Goal: Task Accomplishment & Management: Manage account settings

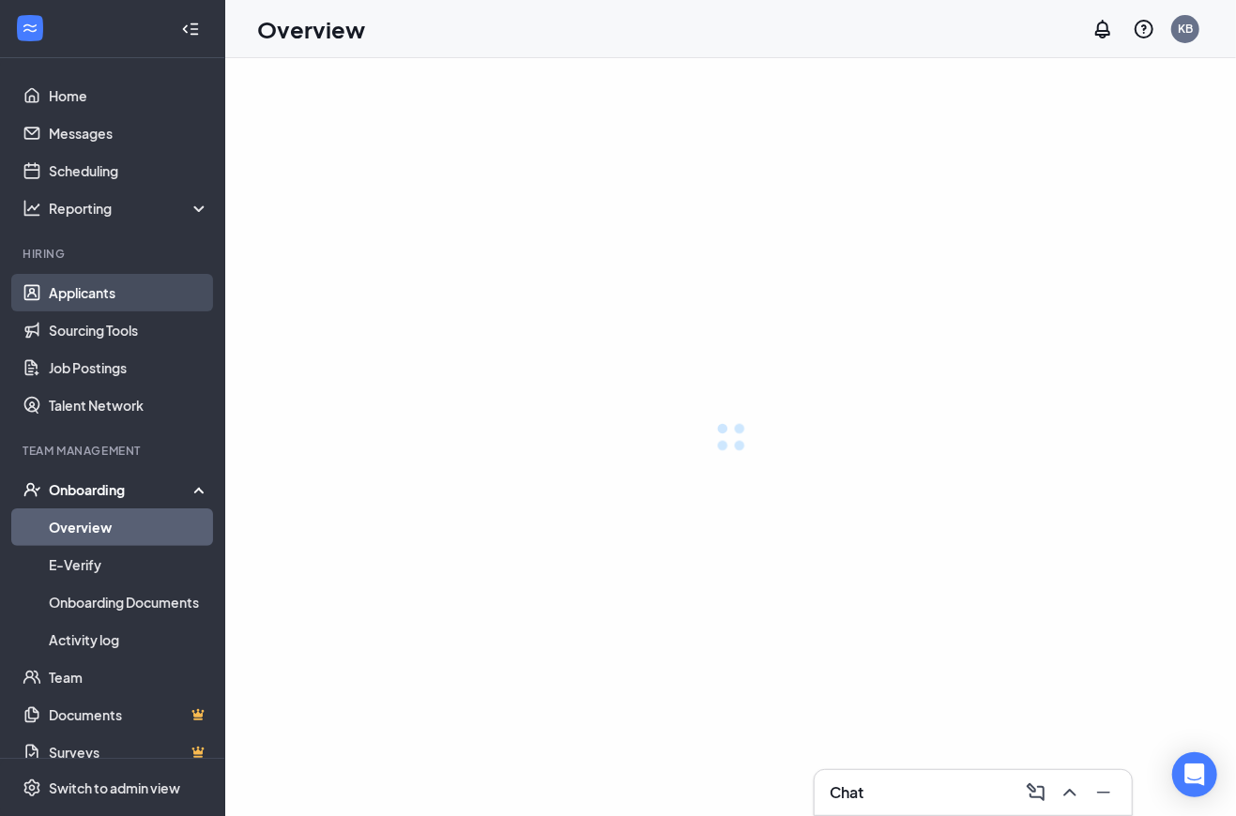
click at [126, 291] on link "Applicants" at bounding box center [129, 293] width 160 height 38
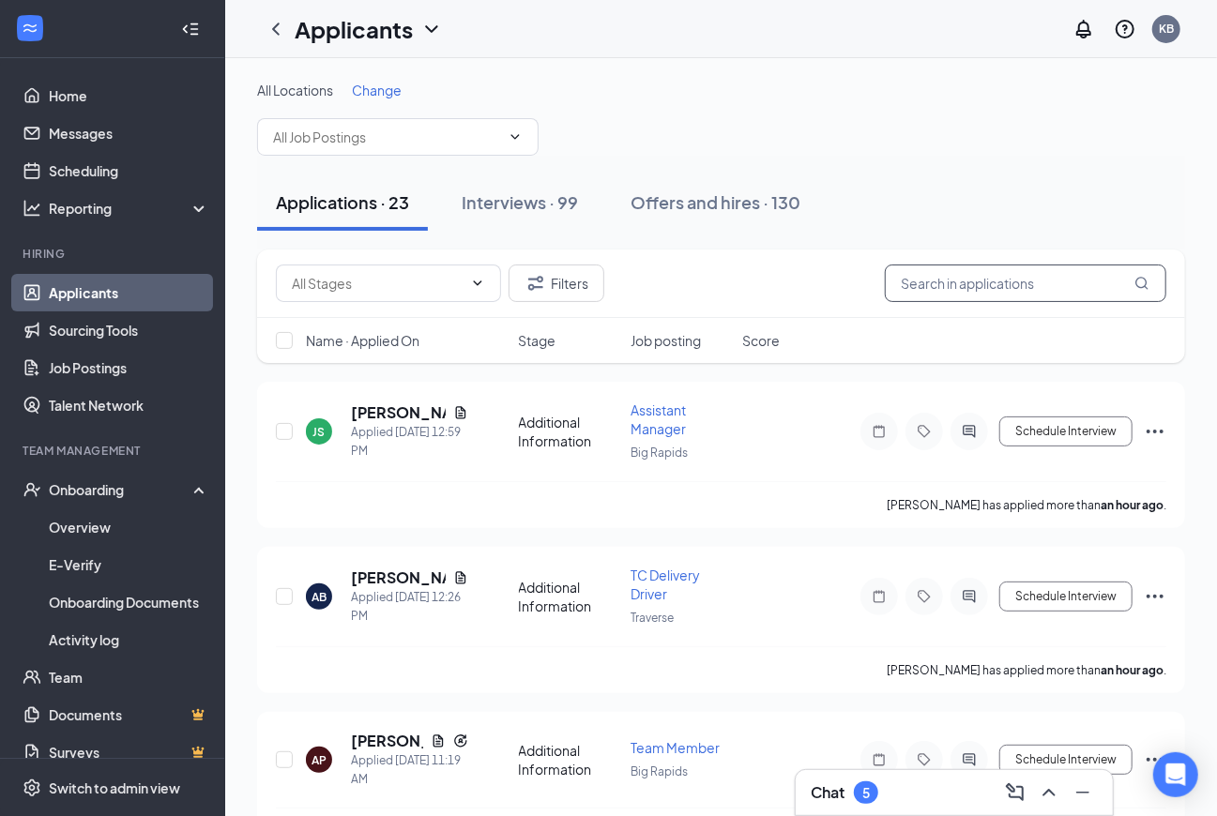
click at [996, 279] on input "text" at bounding box center [1025, 284] width 281 height 38
type input "[PERSON_NAME]"
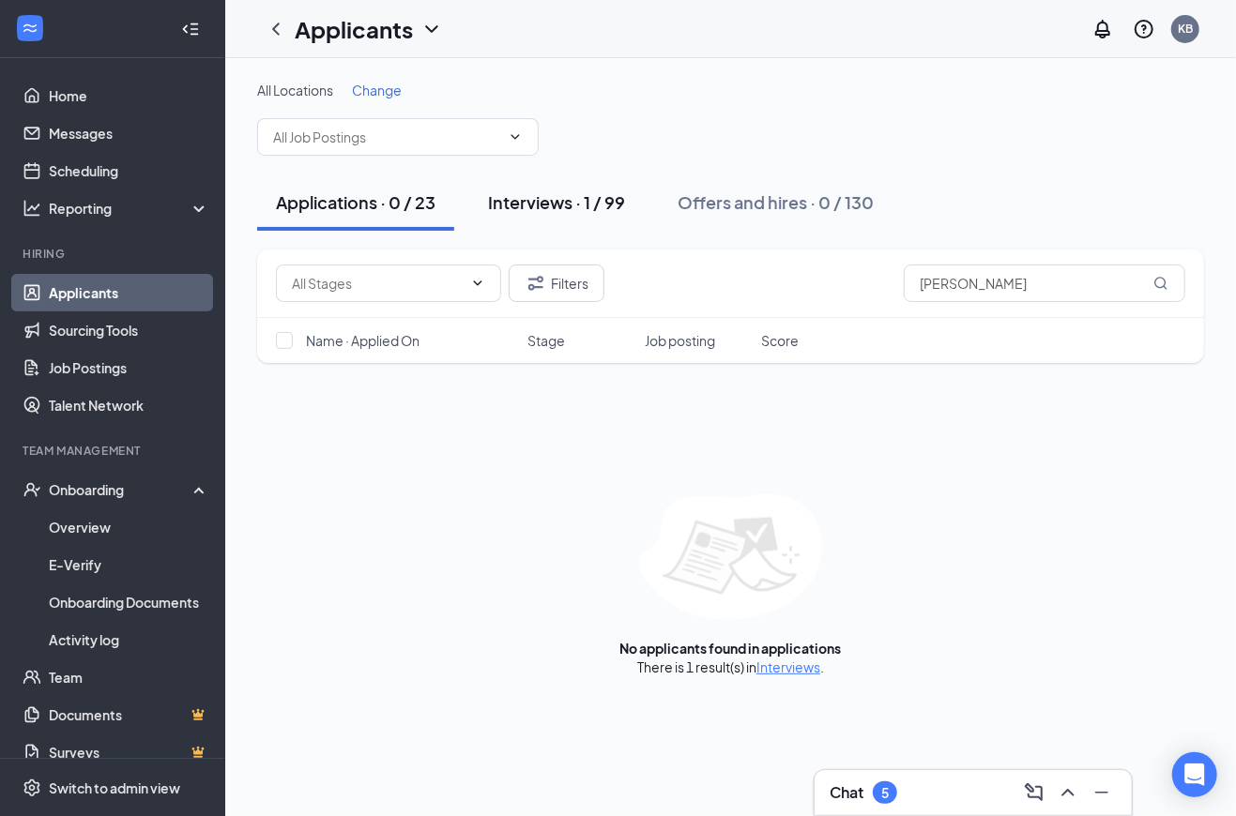
click at [552, 219] on button "Interviews · 1 / 99" at bounding box center [556, 203] width 175 height 56
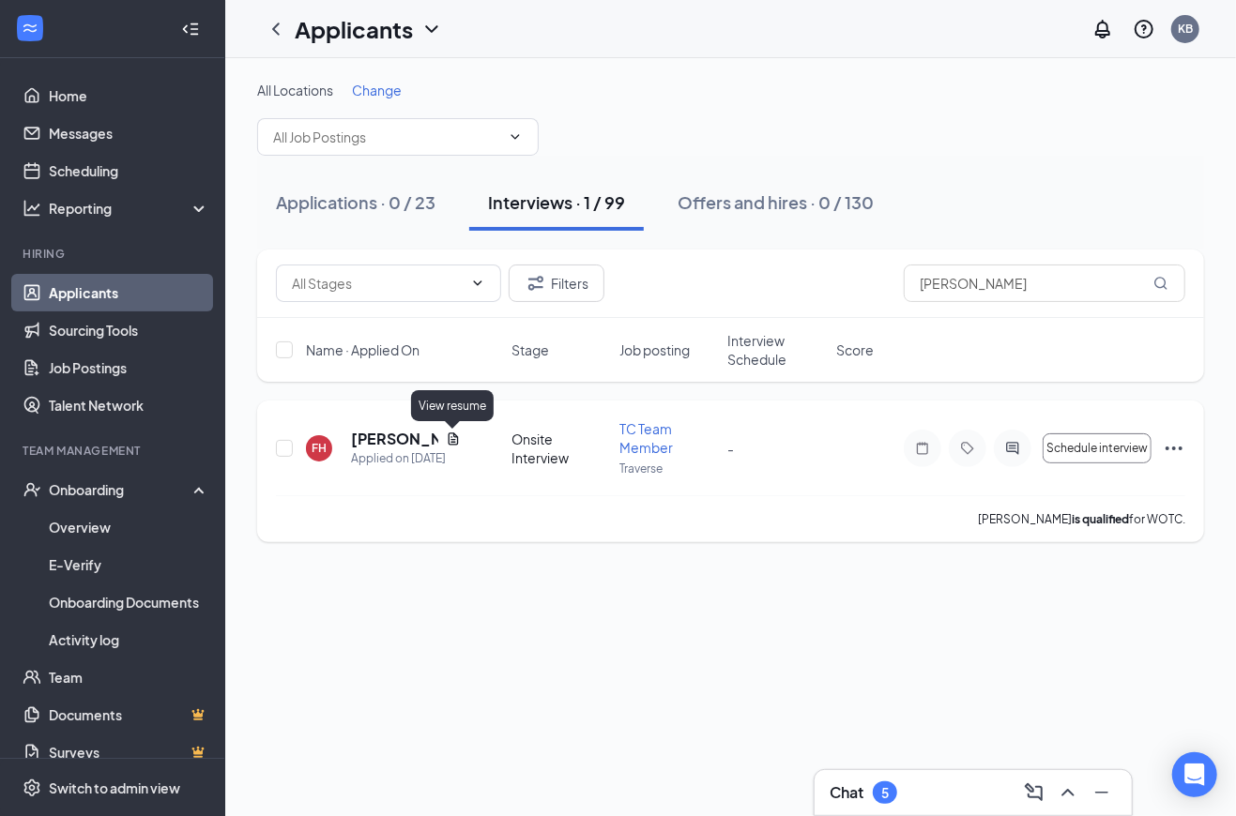
click at [454, 440] on icon "Document" at bounding box center [453, 439] width 10 height 12
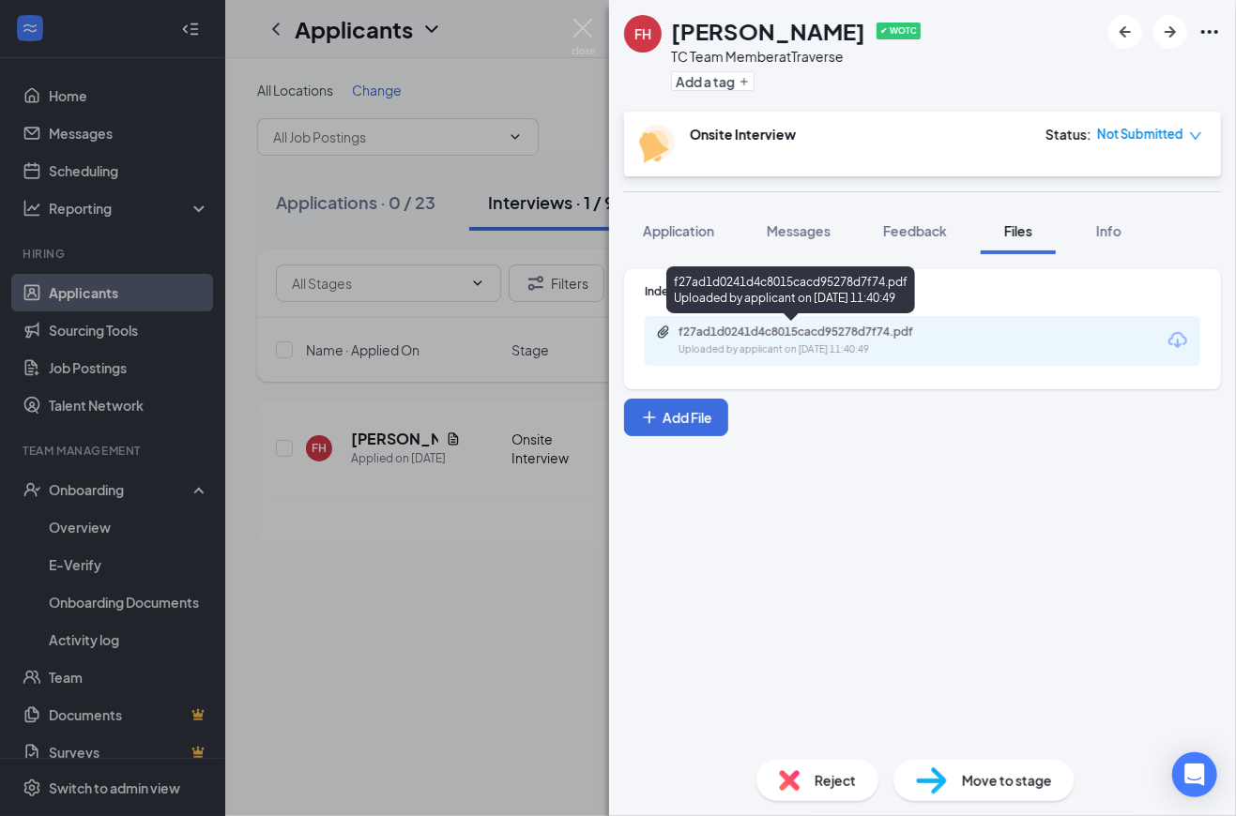
click at [1011, 343] on div "f27ad1d0241d4c8015cacd95278d7f74.pdf Uploaded by applicant on [DATE] 11:40:49" at bounding box center [922, 341] width 555 height 50
click at [906, 335] on div "f27ad1d0241d4c8015cacd95278d7f74.pdf" at bounding box center [809, 332] width 263 height 15
